Goal: Task Accomplishment & Management: Manage account settings

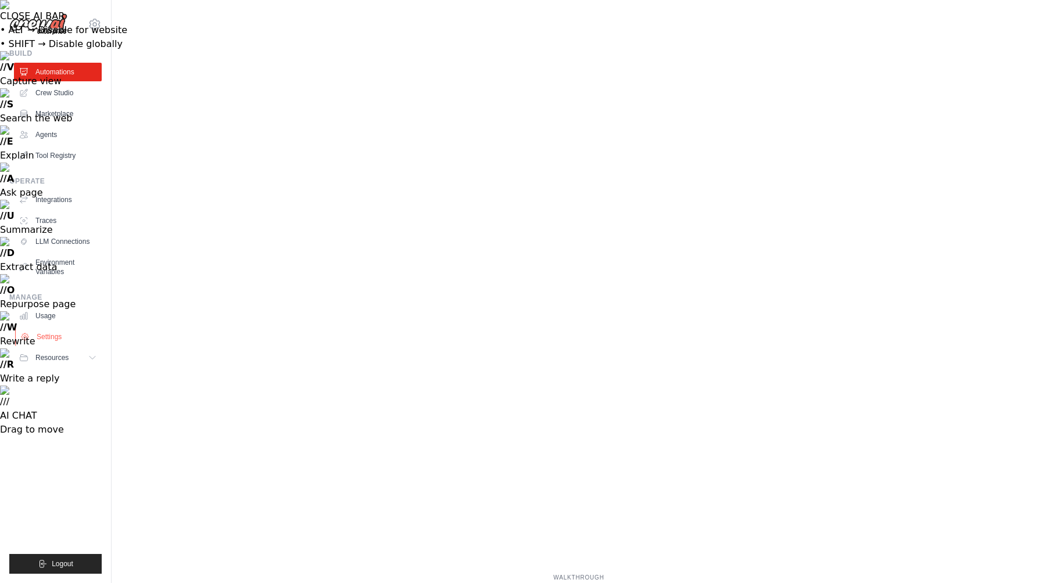
click at [52, 343] on link "Settings" at bounding box center [59, 337] width 88 height 19
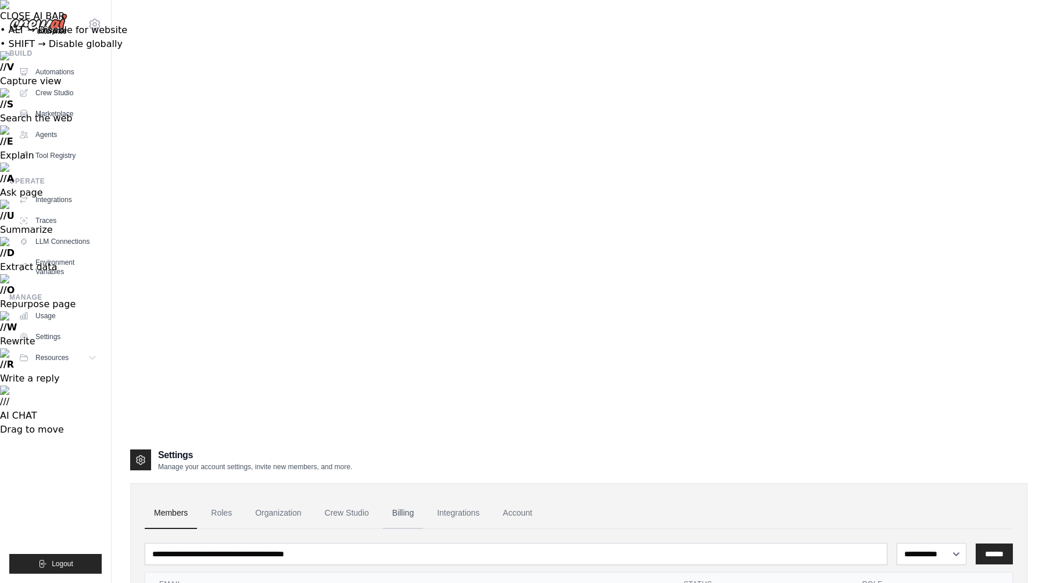
click at [418, 498] on link "Billing" at bounding box center [403, 513] width 40 height 31
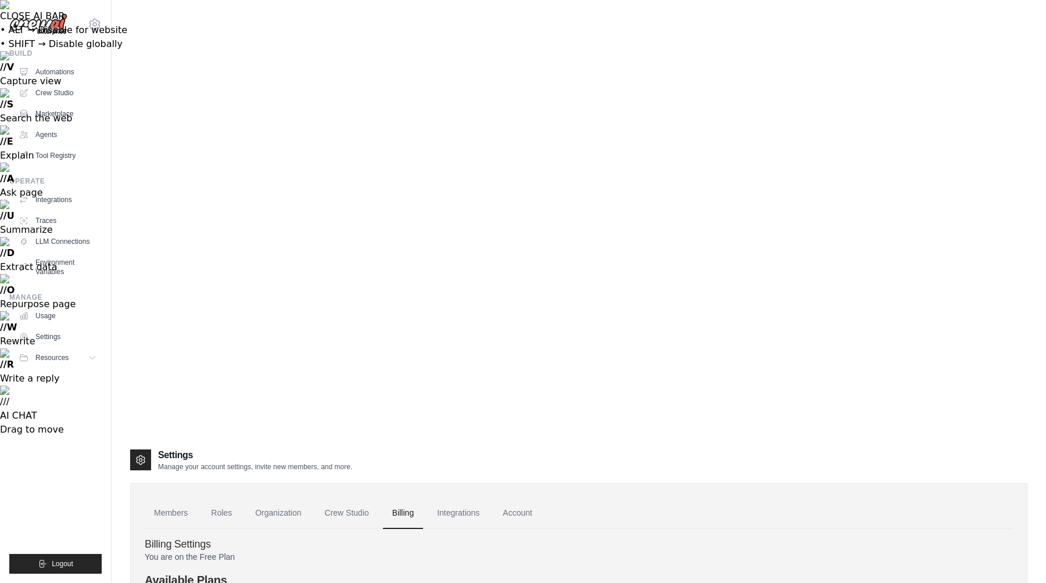
scroll to position [48, 0]
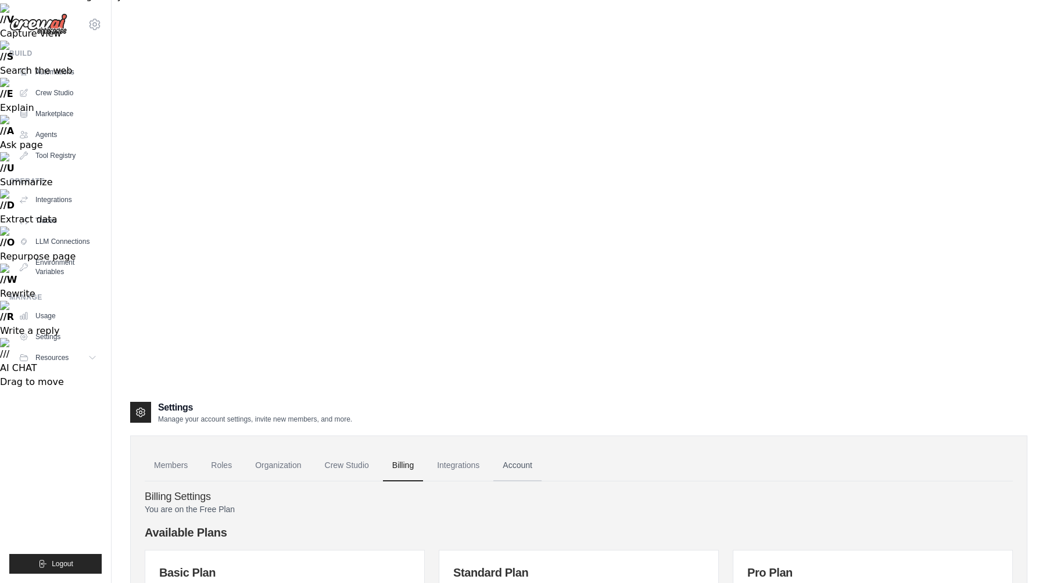
click at [510, 450] on link "Account" at bounding box center [517, 465] width 48 height 31
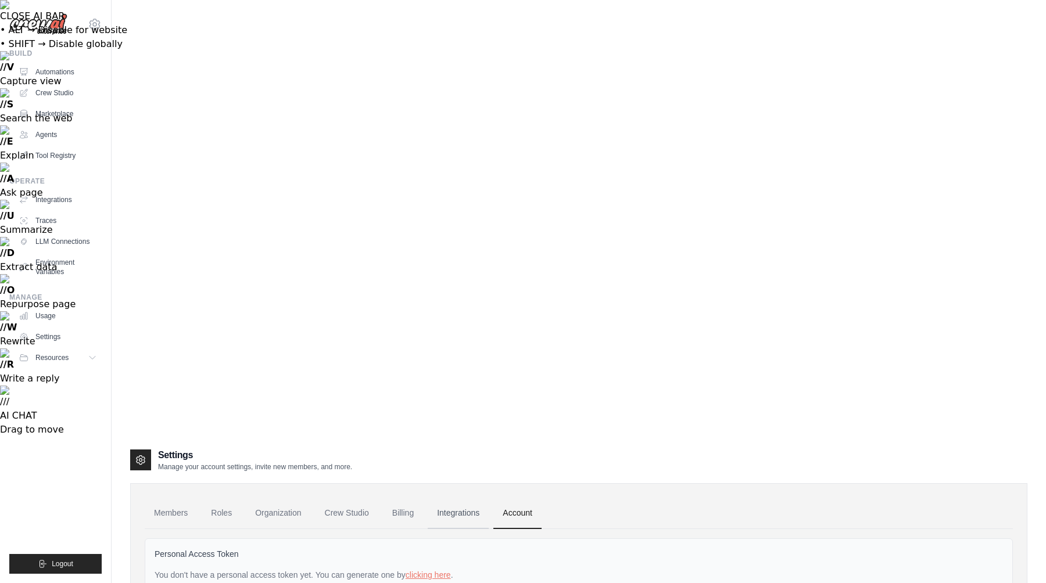
click at [449, 498] on link "Integrations" at bounding box center [458, 513] width 61 height 31
click at [404, 498] on link "Billing" at bounding box center [403, 513] width 40 height 31
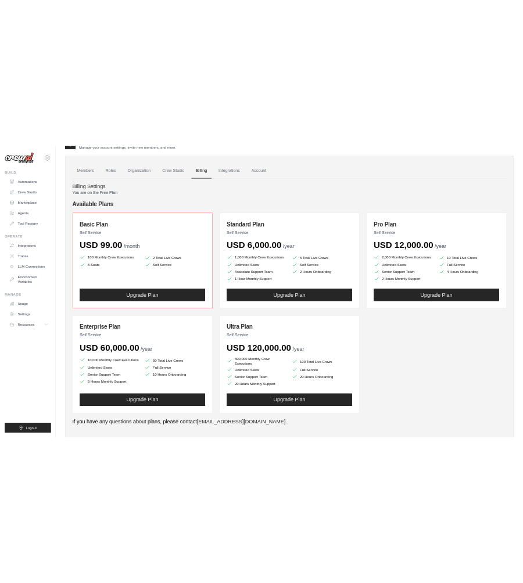
scroll to position [469, 0]
